Goal: Task Accomplishment & Management: Use online tool/utility

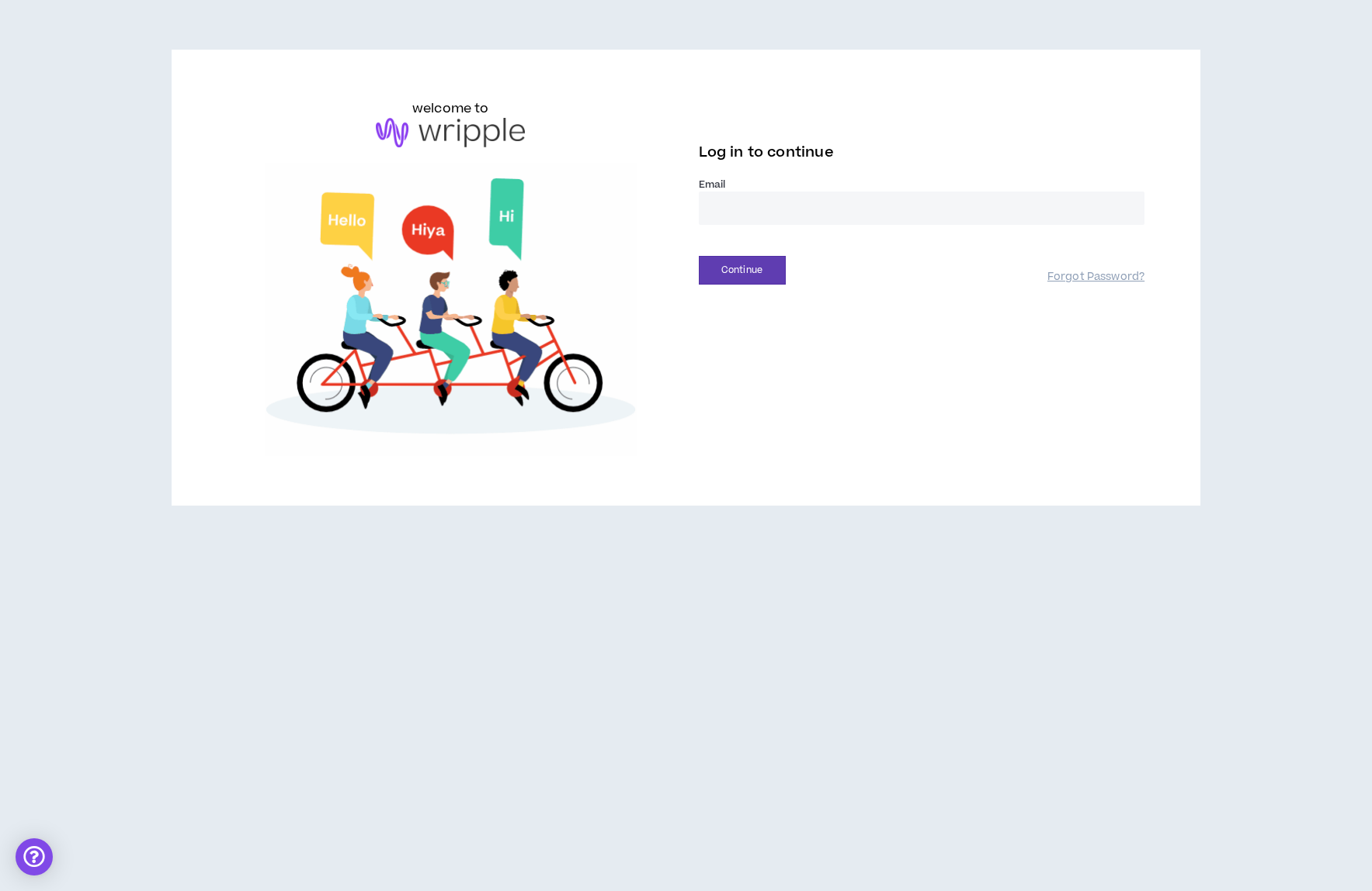
drag, startPoint x: 719, startPoint y: 209, endPoint x: 721, endPoint y: 248, distance: 39.1
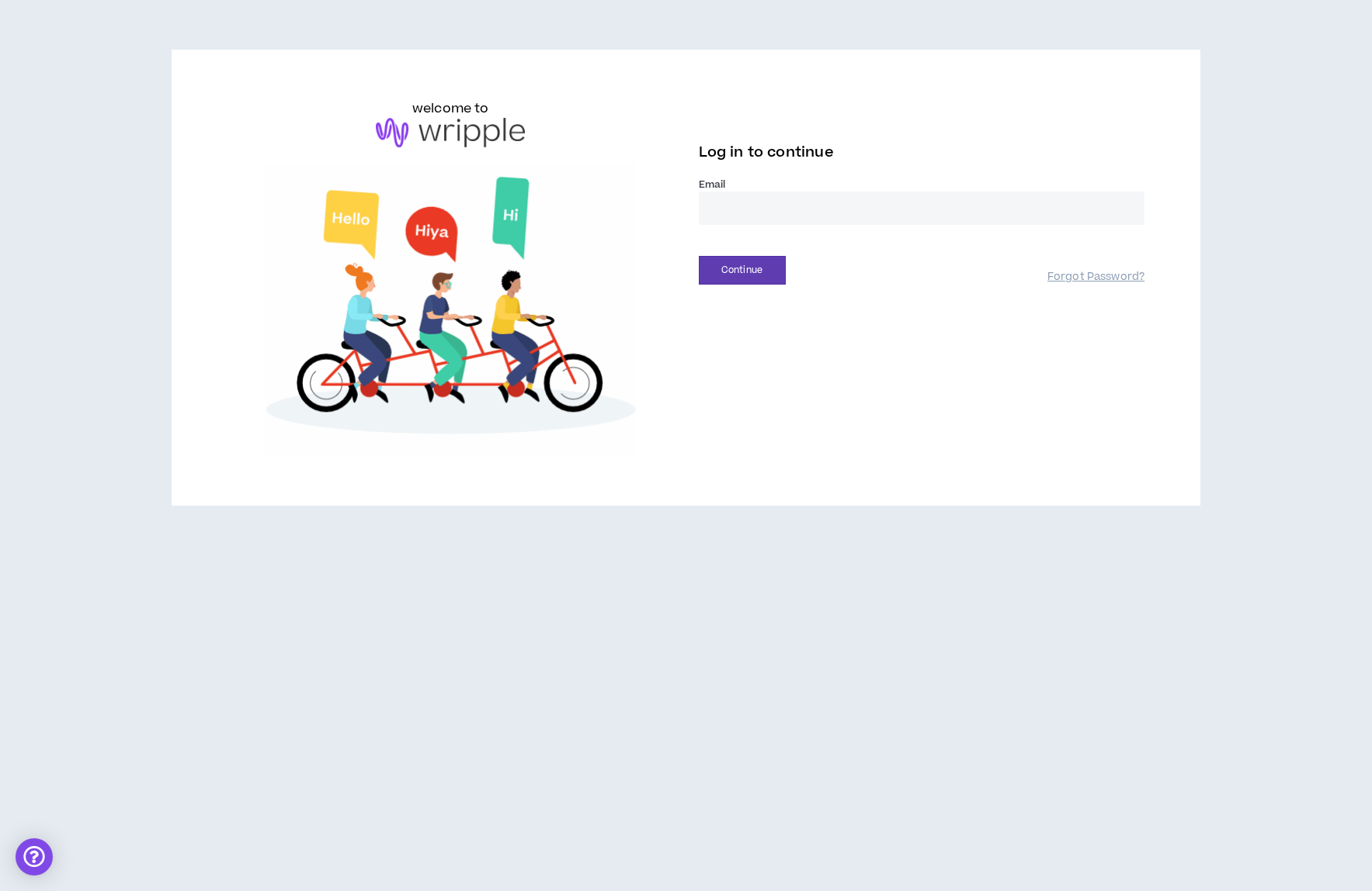
click at [719, 209] on input "email" at bounding box center [921, 208] width 447 height 33
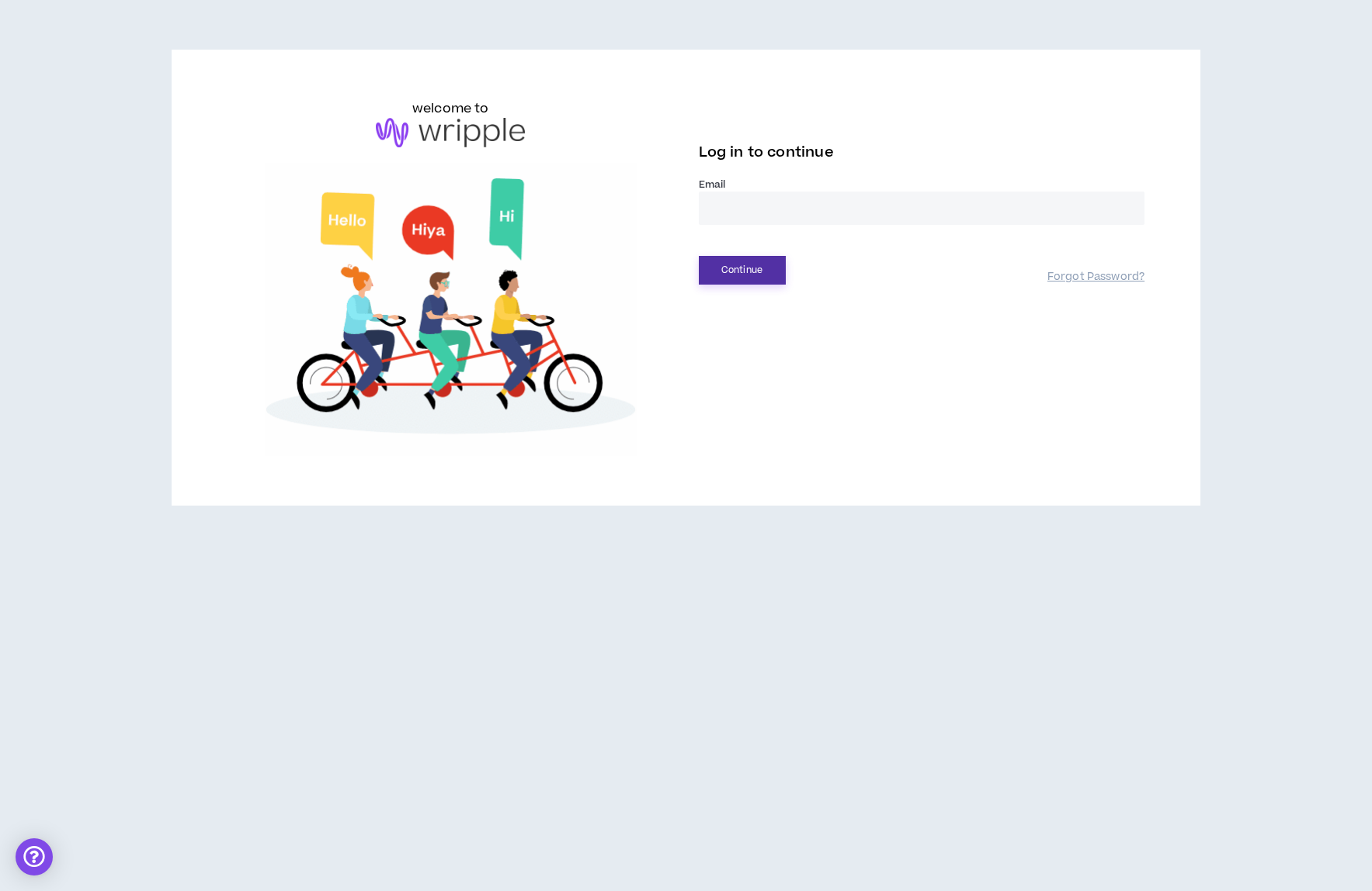
type input "**********"
drag, startPoint x: 735, startPoint y: 270, endPoint x: 737, endPoint y: 278, distance: 8.2
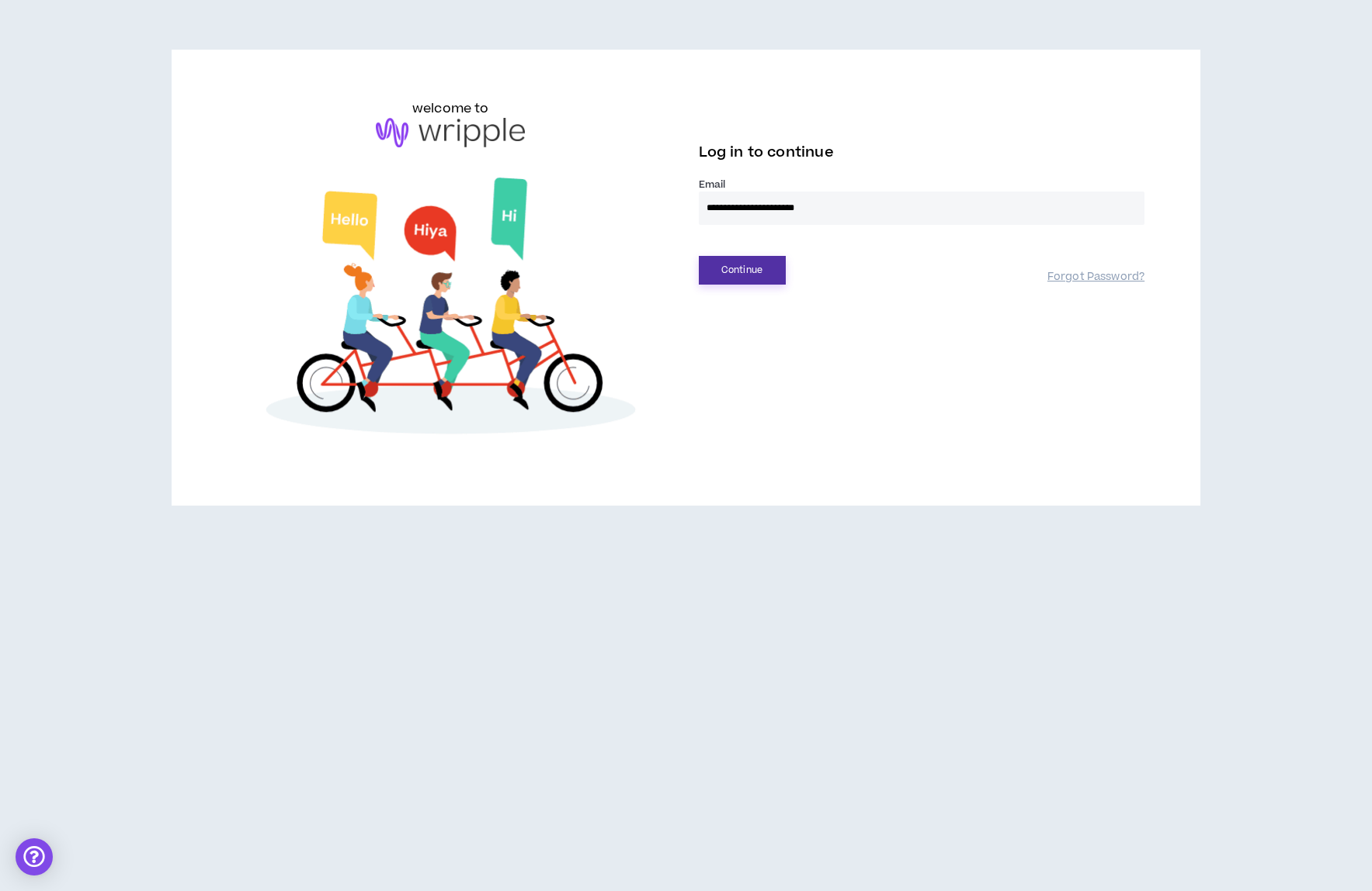
click at [735, 270] on button "Continue" at bounding box center [742, 271] width 87 height 29
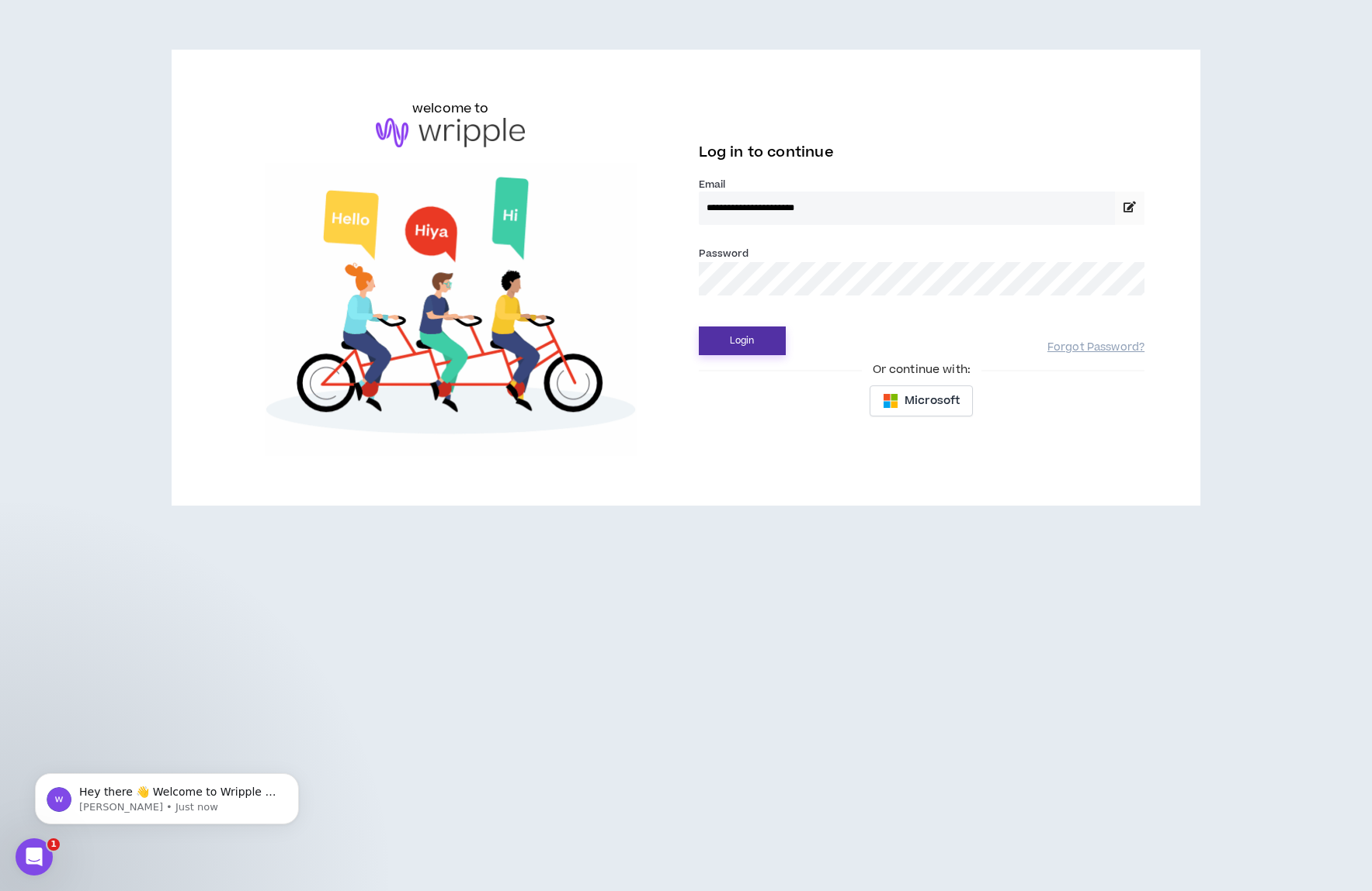
drag, startPoint x: 741, startPoint y: 339, endPoint x: 743, endPoint y: 402, distance: 63.0
click at [741, 339] on button "Login" at bounding box center [742, 342] width 87 height 29
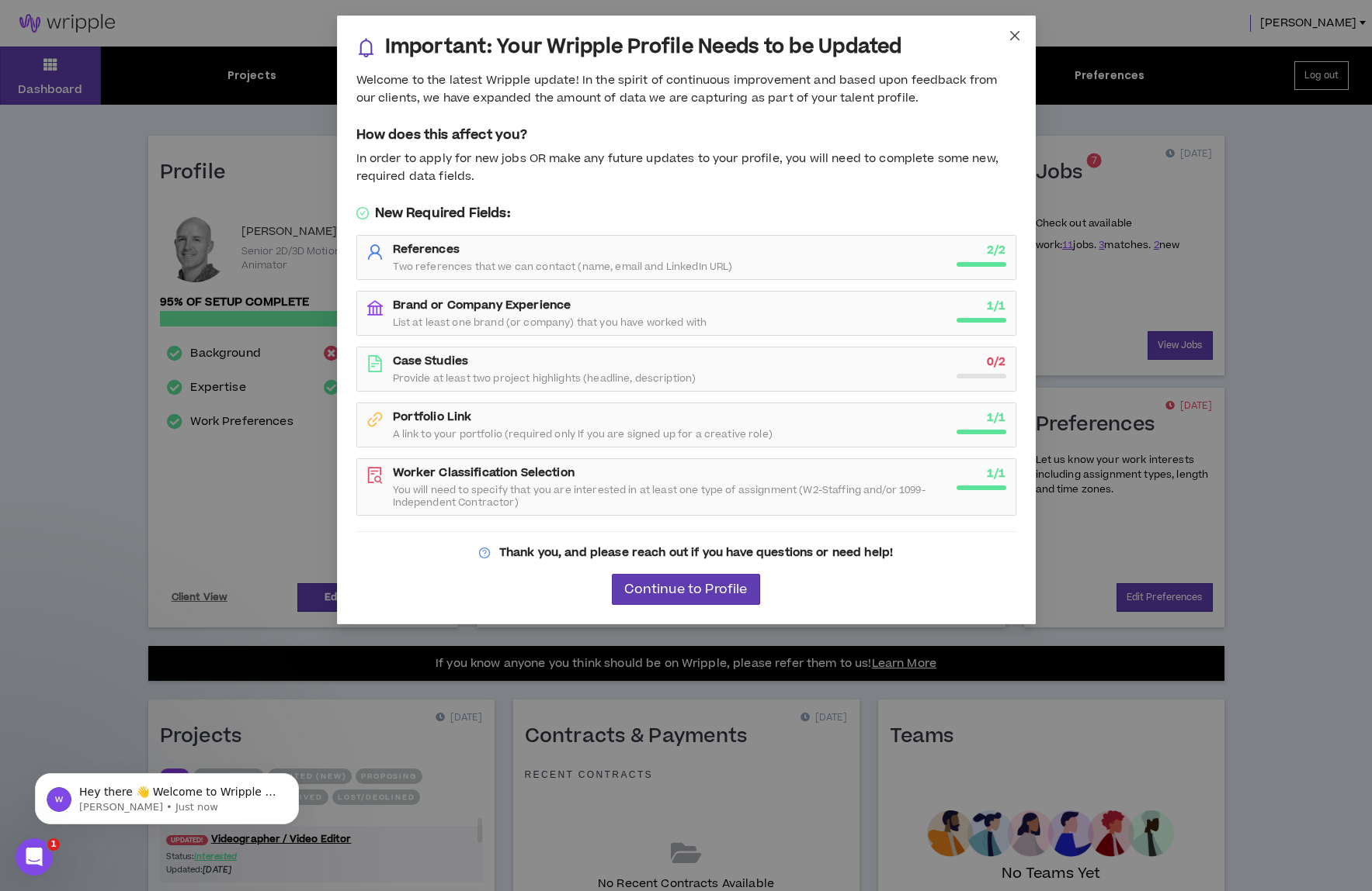
click at [1014, 39] on icon "close" at bounding box center [1014, 35] width 13 height 13
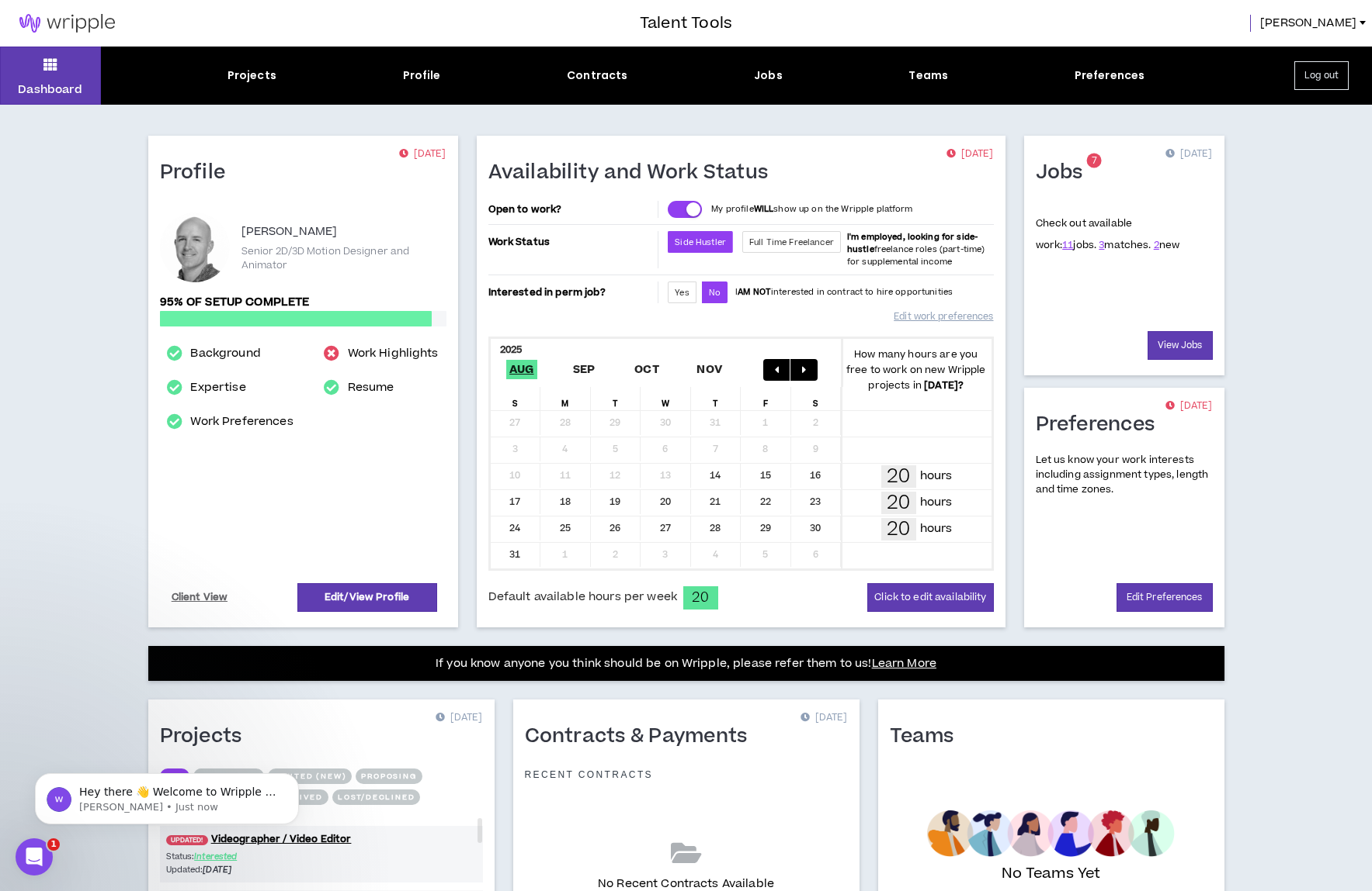
click at [261, 74] on div "Projects" at bounding box center [251, 76] width 49 height 16
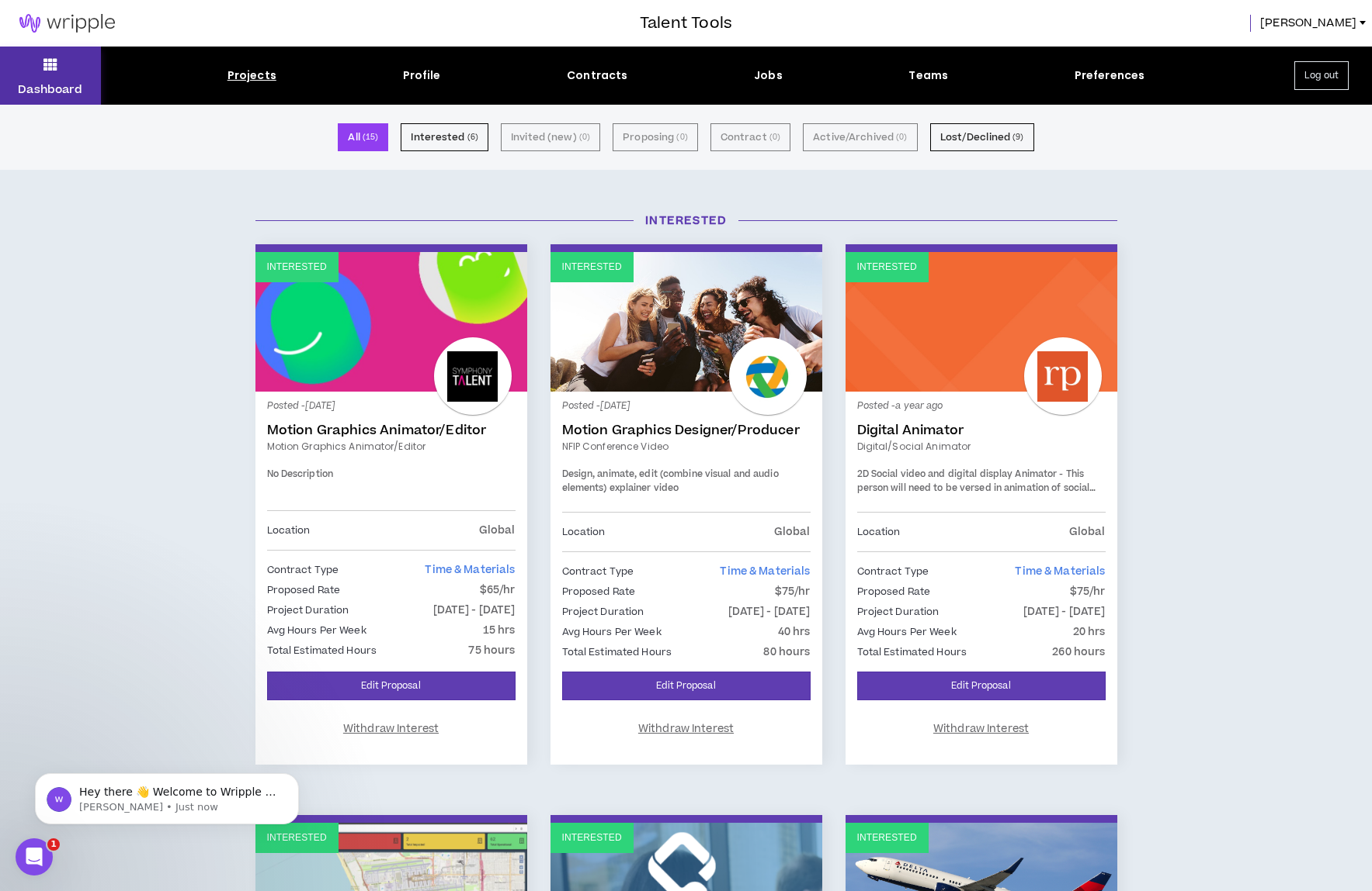
click at [52, 74] on icon at bounding box center [50, 64] width 14 height 21
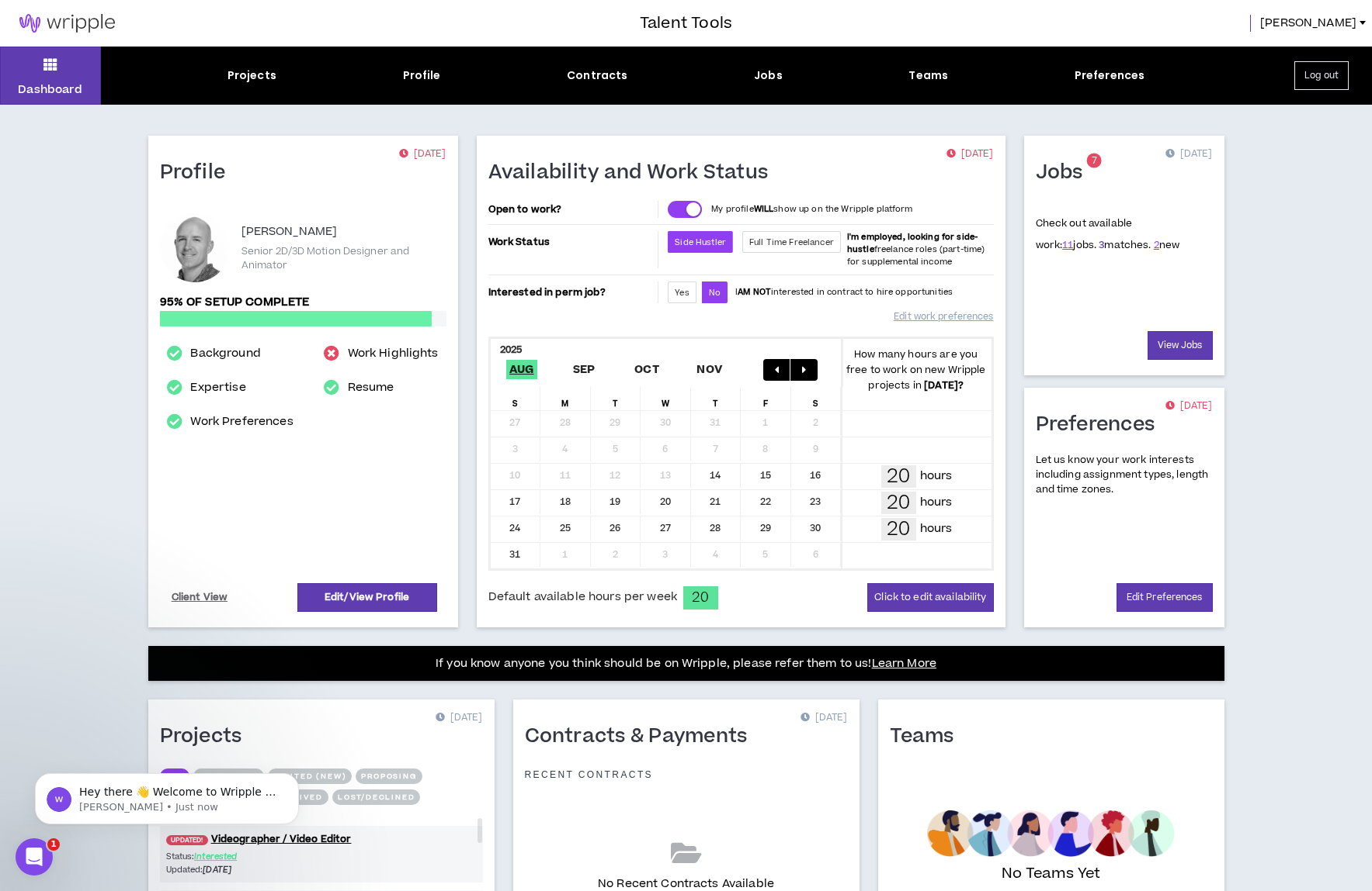
click at [1098, 247] on link "3" at bounding box center [1101, 245] width 6 height 14
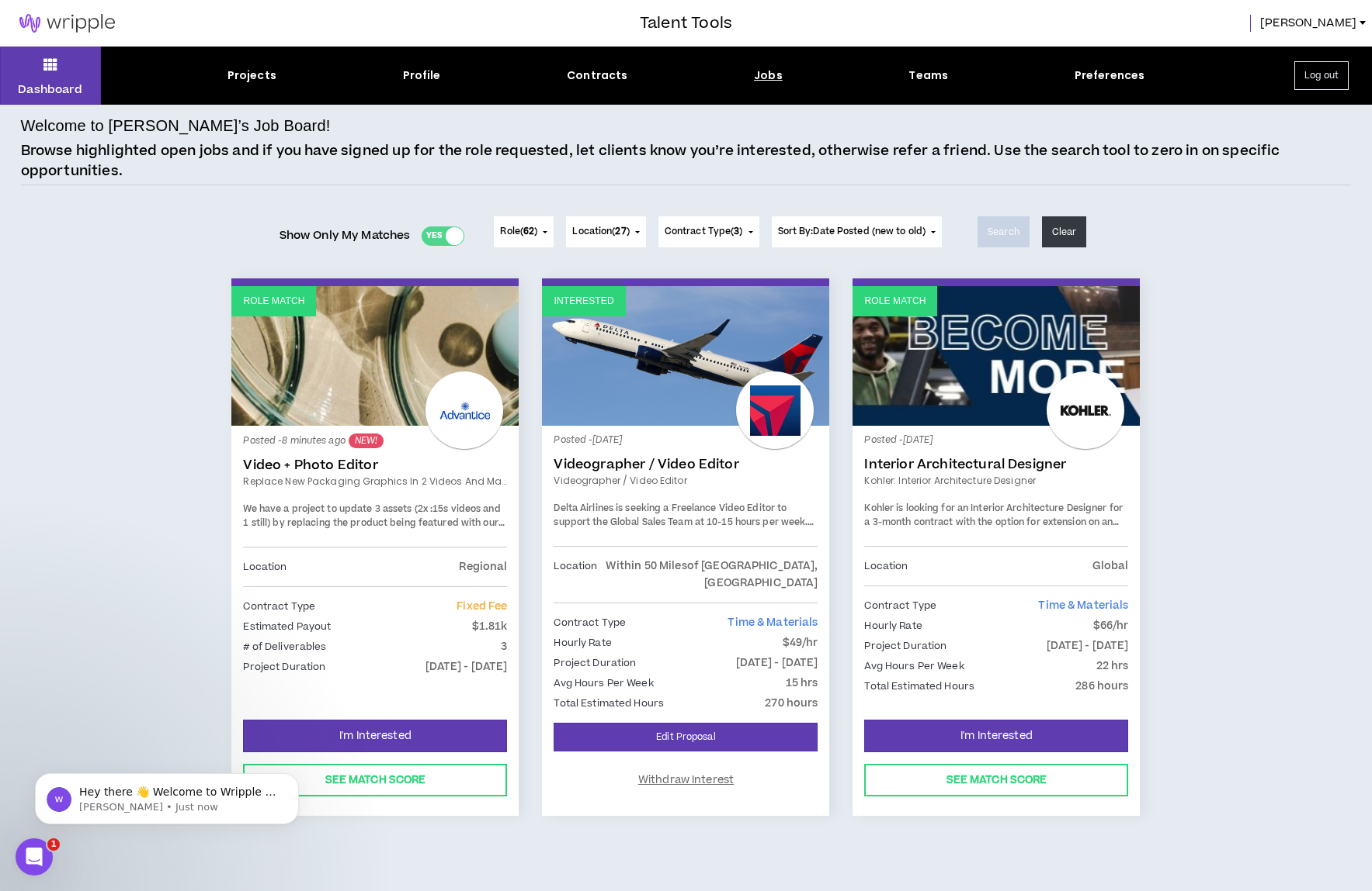
click at [330, 463] on link "Video + Photo Editor" at bounding box center [375, 466] width 264 height 16
